Goal: Information Seeking & Learning: Learn about a topic

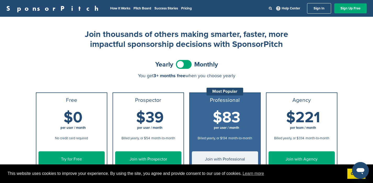
click at [276, 60] on div "Yearly Monthly" at bounding box center [187, 65] width 302 height 12
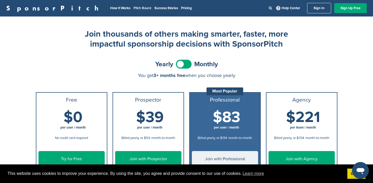
click at [134, 8] on link "Pitch Board" at bounding box center [143, 8] width 18 height 4
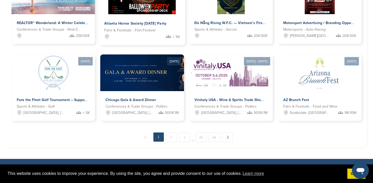
scroll to position [280, 0]
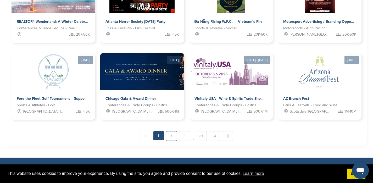
click at [172, 136] on link "2" at bounding box center [171, 136] width 11 height 10
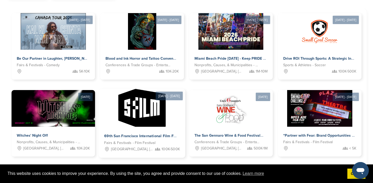
scroll to position [166, 0]
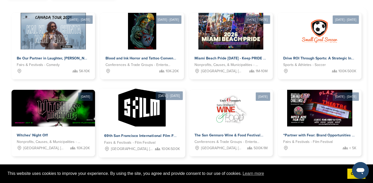
click at [158, 136] on span "69th San Francisco International Film Festival" at bounding box center [144, 136] width 81 height 5
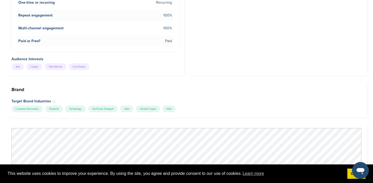
scroll to position [418, 0]
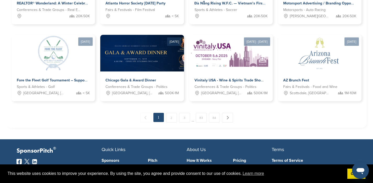
scroll to position [302, 0]
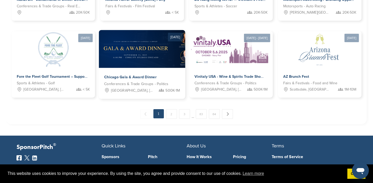
click at [127, 64] on img at bounding box center [164, 49] width 130 height 38
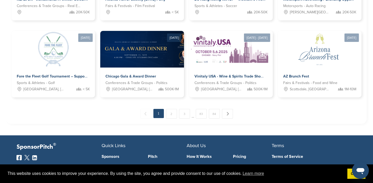
click at [188, 114] on link "3" at bounding box center [184, 114] width 11 height 10
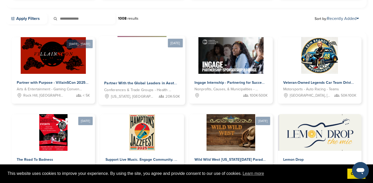
scroll to position [142, 0]
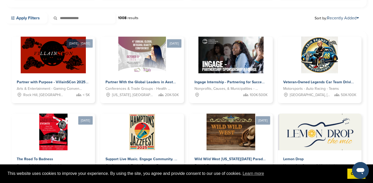
click at [23, 19] on link "Apply Filters" at bounding box center [26, 18] width 41 height 11
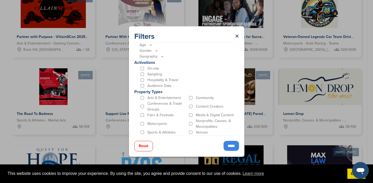
scroll to position [0, 0]
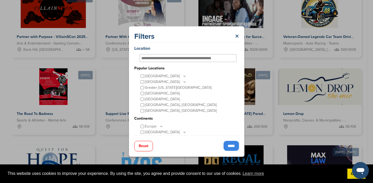
click at [166, 54] on div at bounding box center [188, 58] width 97 height 9
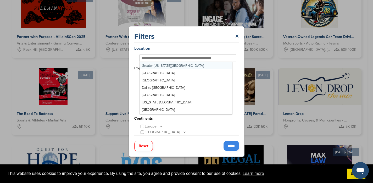
click at [166, 58] on input "text" at bounding box center [182, 58] width 82 height 5
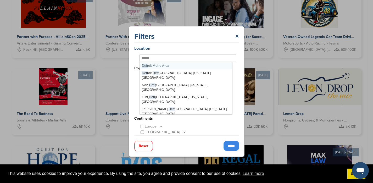
type input "*******"
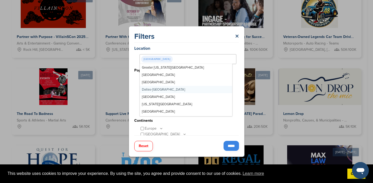
click at [230, 147] on input "*****" at bounding box center [231, 146] width 15 height 10
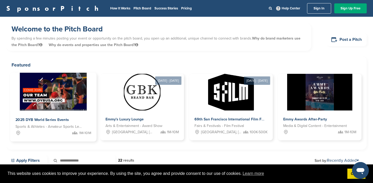
scroll to position [59, 0]
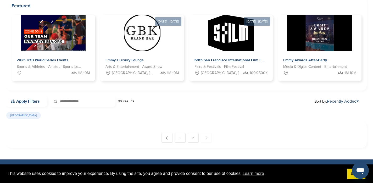
click at [97, 103] on input "text" at bounding box center [82, 101] width 65 height 11
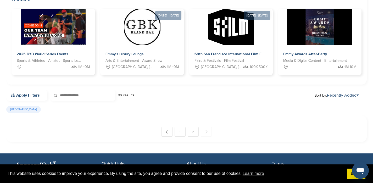
scroll to position [151, 0]
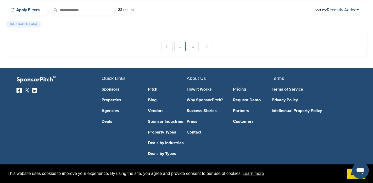
click at [180, 47] on link "1" at bounding box center [180, 47] width 11 height 10
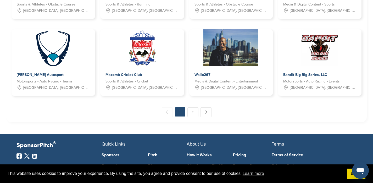
scroll to position [311, 0]
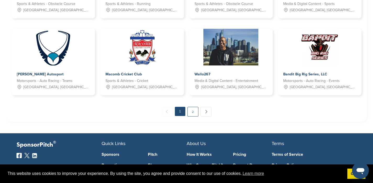
click at [190, 112] on link "2" at bounding box center [192, 112] width 11 height 10
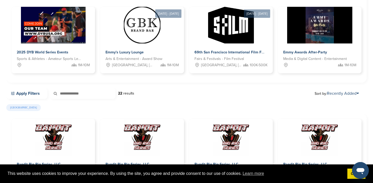
scroll to position [67, 0]
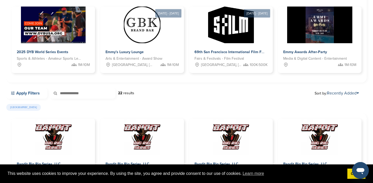
click at [21, 93] on link "Apply Filters" at bounding box center [26, 93] width 41 height 11
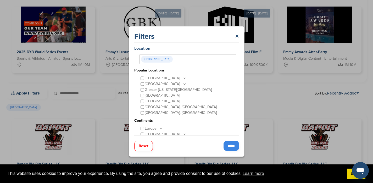
click at [174, 59] on input "text" at bounding box center [174, 59] width 1 height 5
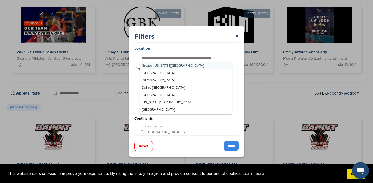
click at [168, 59] on input "text" at bounding box center [182, 58] width 82 height 5
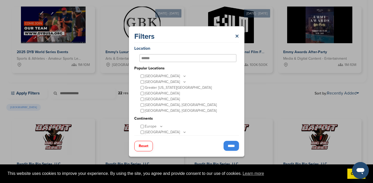
type input "******"
click at [233, 145] on input "*****" at bounding box center [231, 146] width 15 height 10
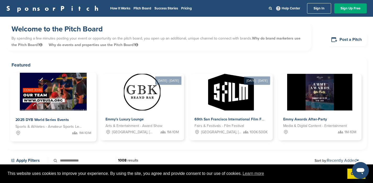
scroll to position [47, 0]
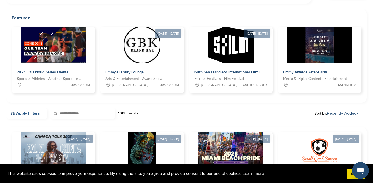
click at [31, 115] on link "Apply Filters" at bounding box center [26, 113] width 41 height 11
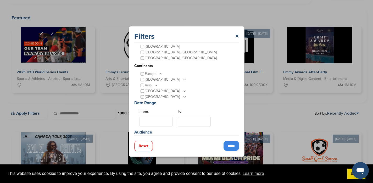
scroll to position [55, 0]
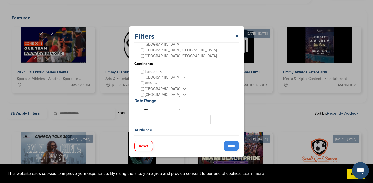
click at [143, 145] on button "Reset" at bounding box center [143, 146] width 19 height 10
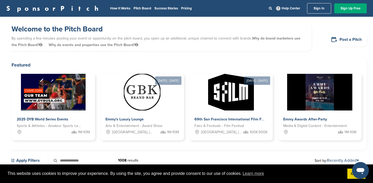
click at [29, 10] on link "SponsorPitch" at bounding box center [54, 8] width 96 height 7
